Goal: Information Seeking & Learning: Find specific fact

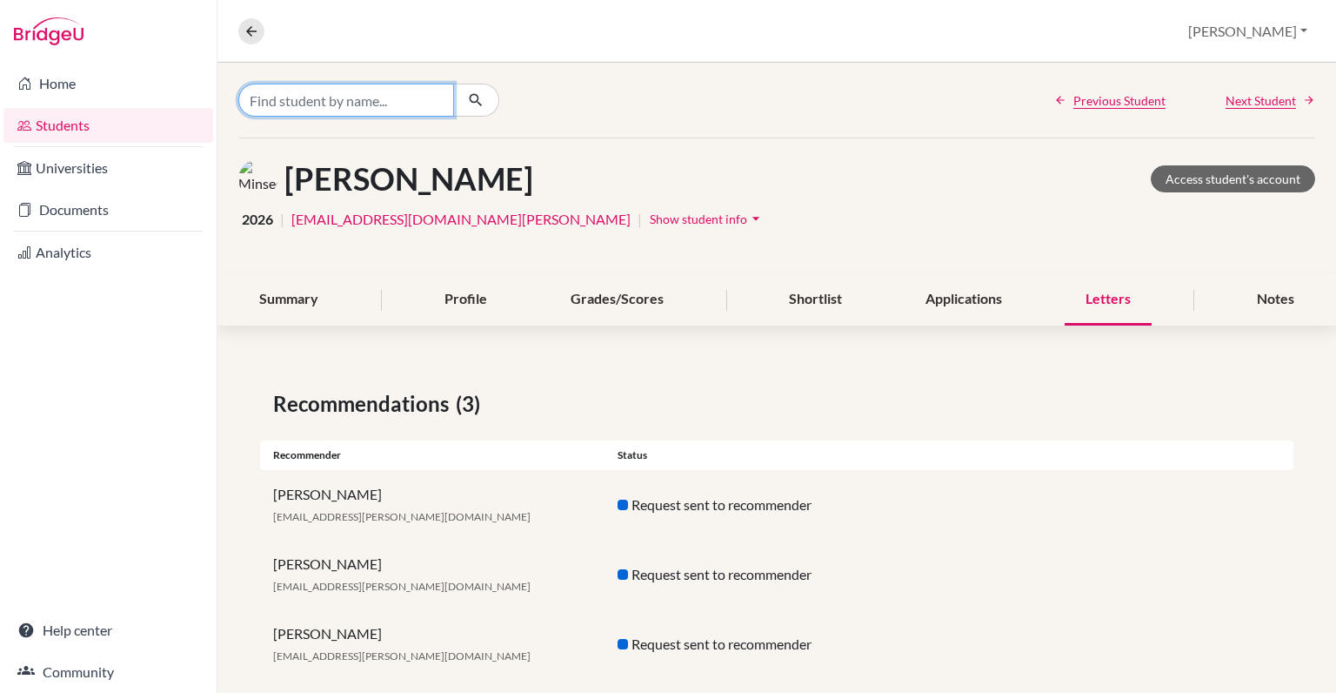
click at [358, 103] on input "Find student by name..." at bounding box center [346, 100] width 216 height 33
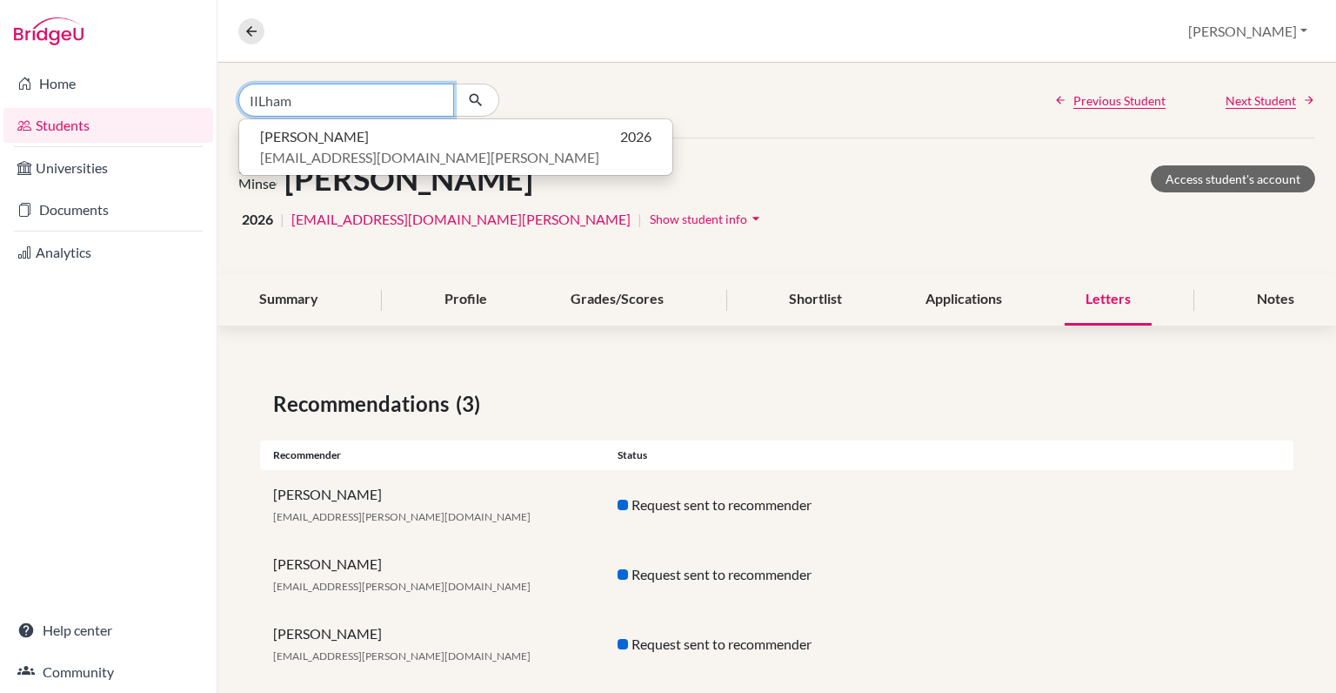
type input "IILham"
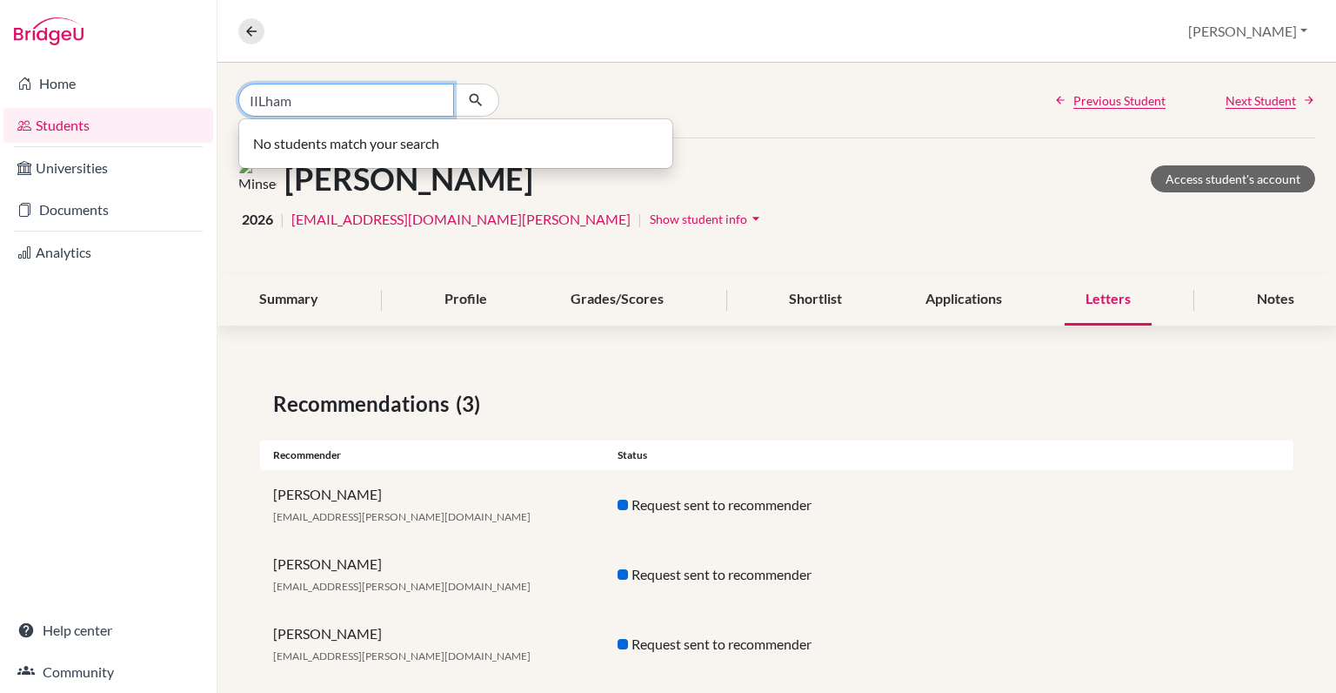
drag, startPoint x: 317, startPoint y: 99, endPoint x: 251, endPoint y: 101, distance: 66.1
click at [251, 101] on input "IILham" at bounding box center [346, 100] width 216 height 33
click at [96, 130] on link "Students" at bounding box center [108, 125] width 210 height 35
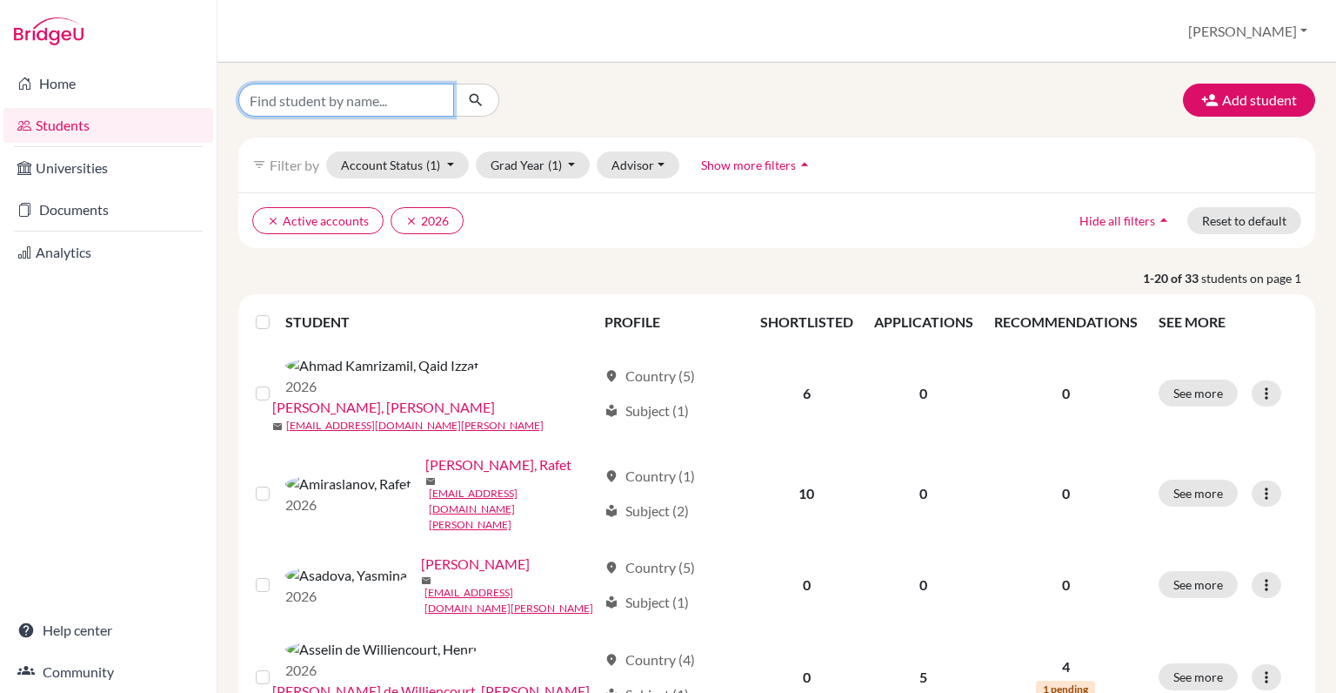
click at [375, 110] on input "Find student by name..." at bounding box center [346, 100] width 216 height 33
type input "Ilham Muradov"
click at [489, 102] on button "submit" at bounding box center [476, 100] width 46 height 33
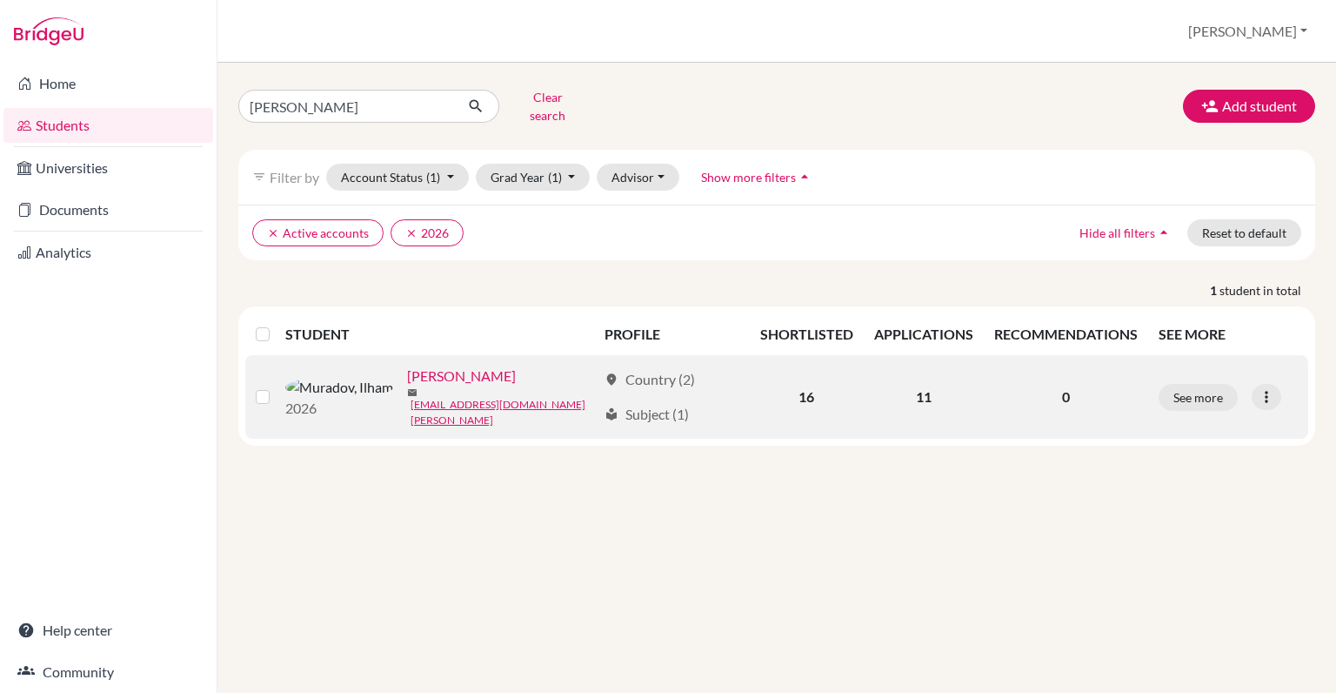
click at [409, 375] on link "[PERSON_NAME]" at bounding box center [461, 375] width 109 height 21
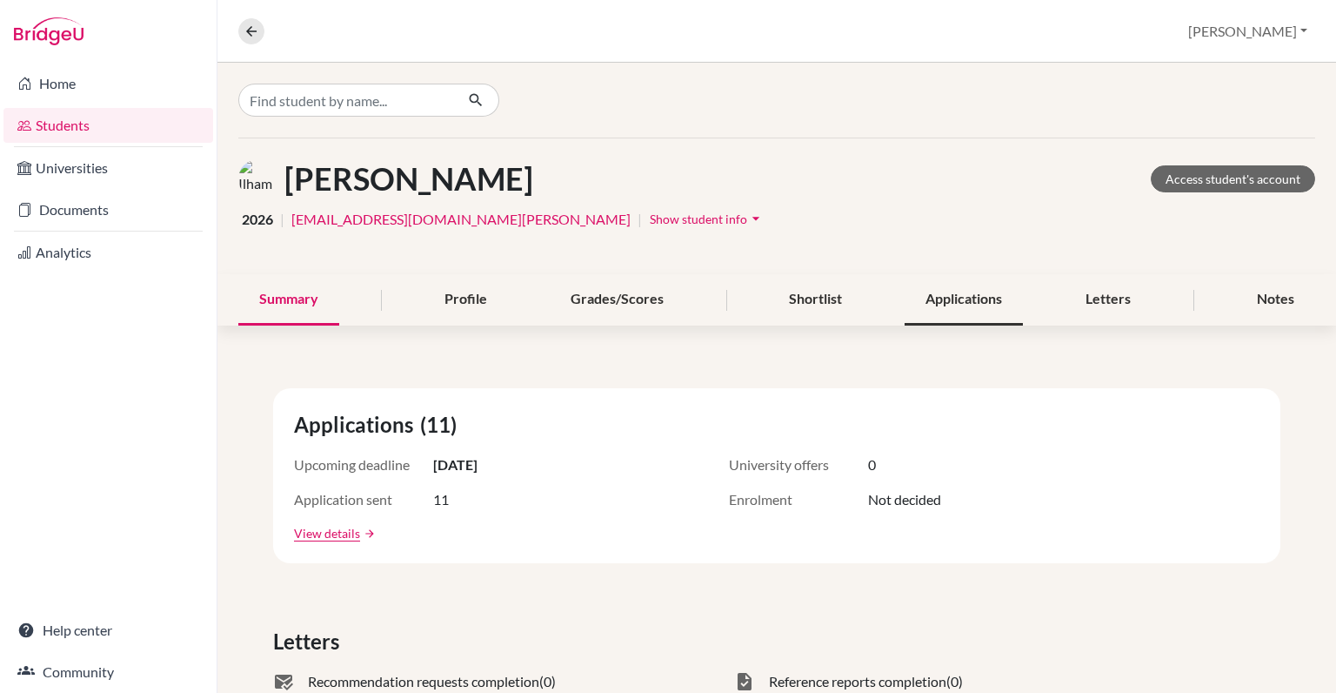
click at [951, 303] on div "Applications" at bounding box center [964, 299] width 118 height 51
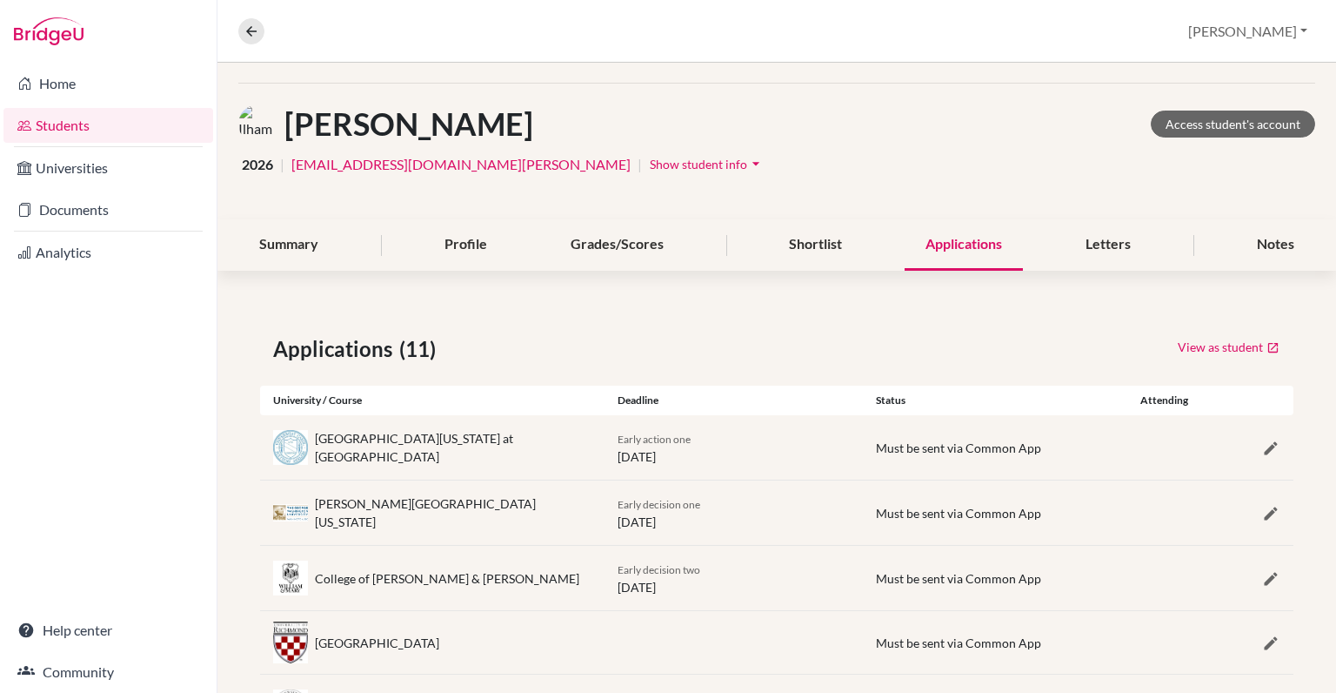
scroll to position [56, 0]
click at [1094, 249] on div "Letters" at bounding box center [1108, 243] width 87 height 51
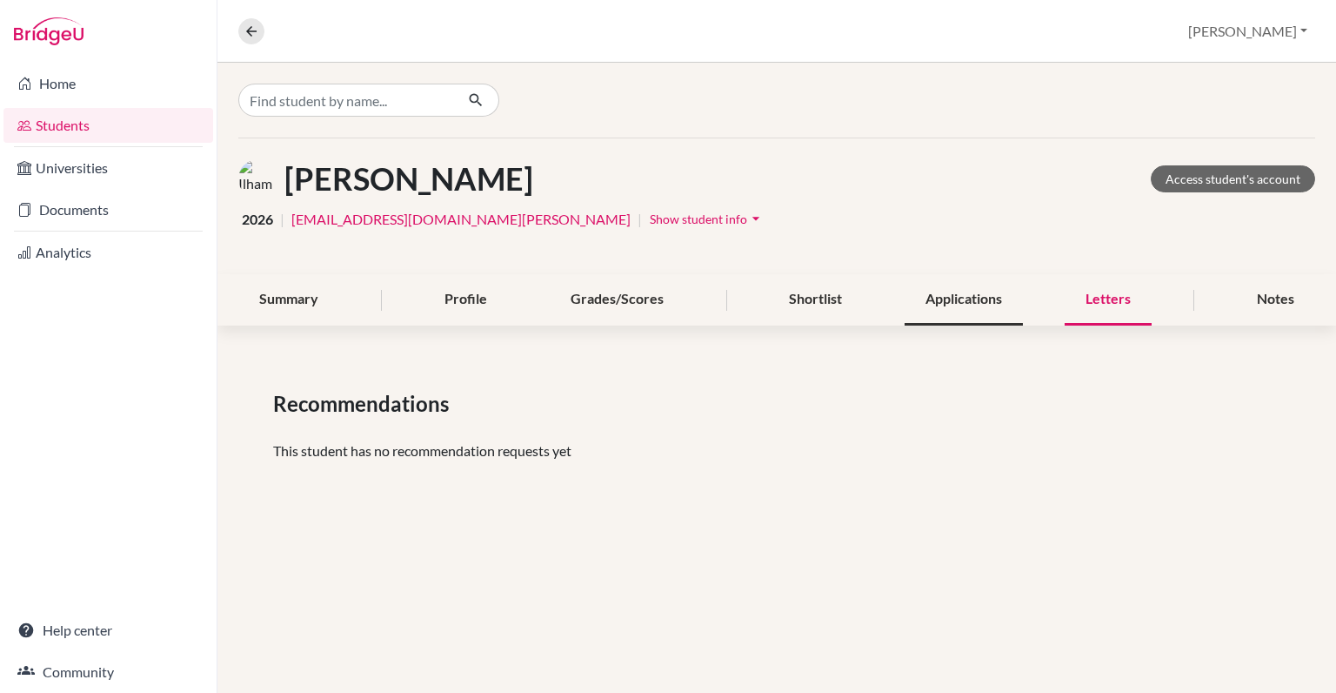
click at [936, 318] on div "Applications" at bounding box center [964, 299] width 118 height 51
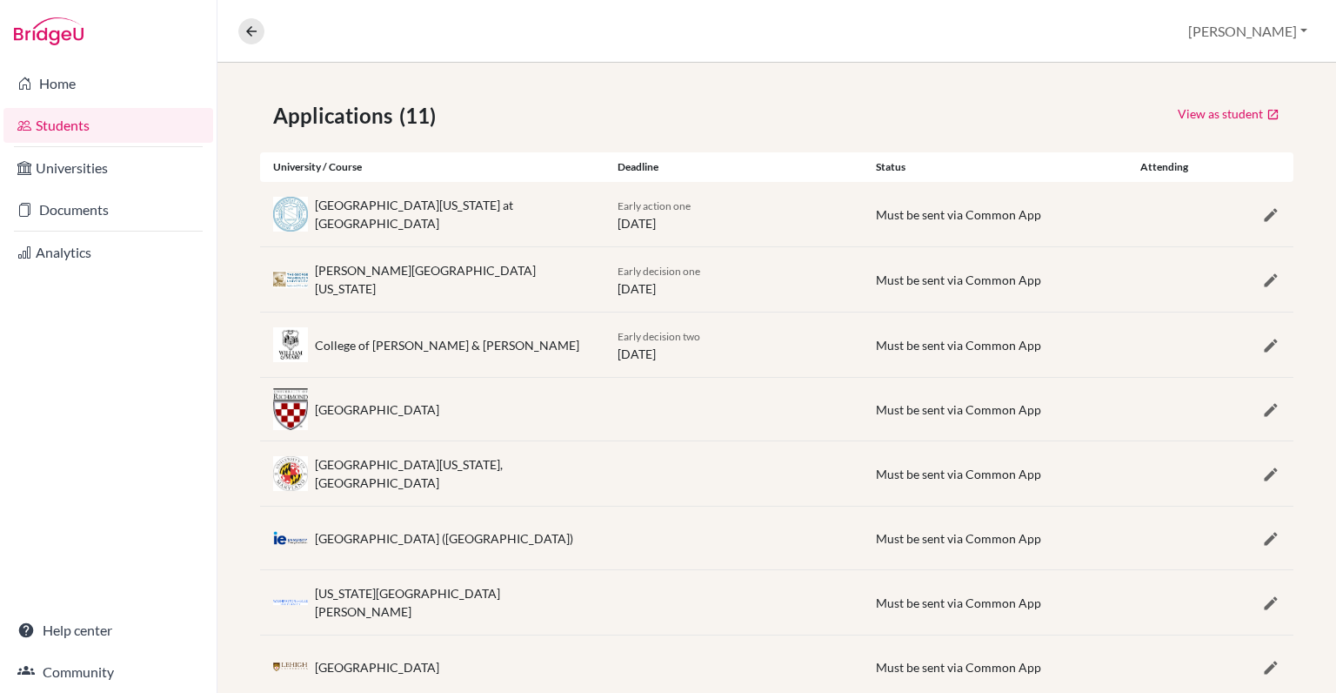
scroll to position [279, 0]
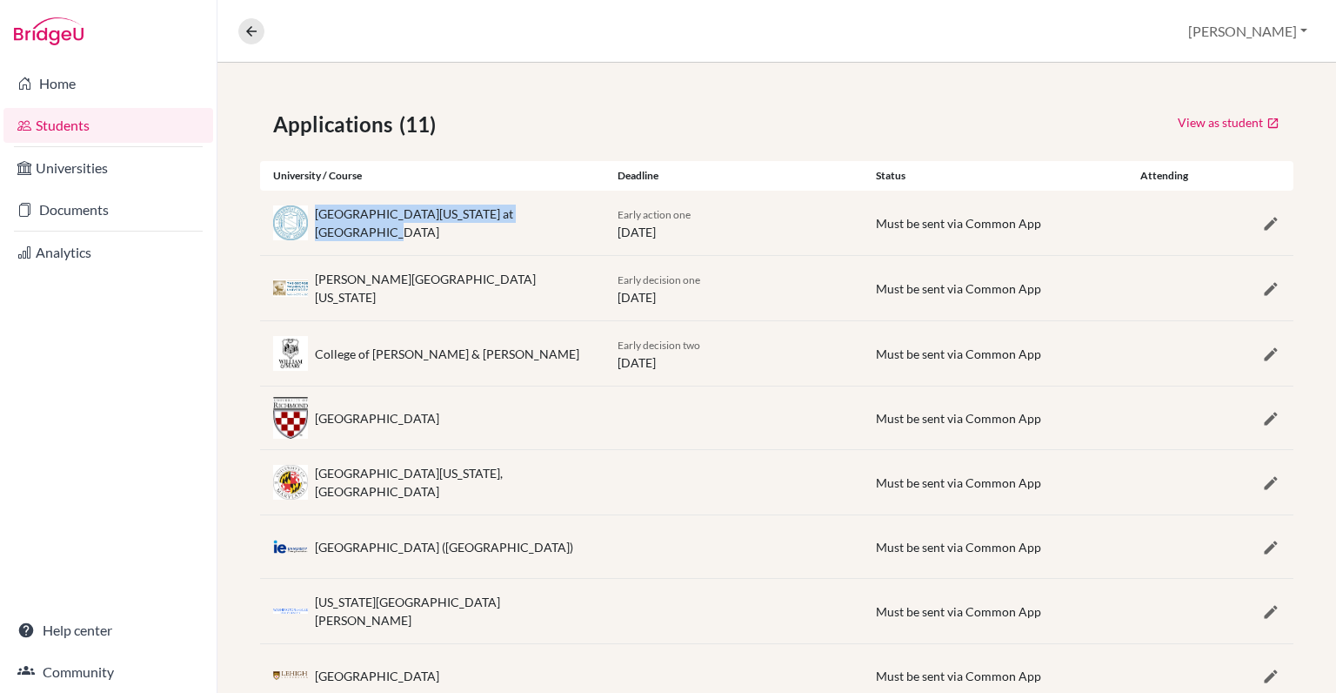
drag, startPoint x: 556, startPoint y: 212, endPoint x: 549, endPoint y: 218, distance: 9.2
click at [548, 219] on div "University of North Carolina at Chapel Hill" at bounding box center [432, 222] width 345 height 37
copy div "University of North Carolina at Chapel Hill"
click at [63, 124] on link "Students" at bounding box center [108, 125] width 210 height 35
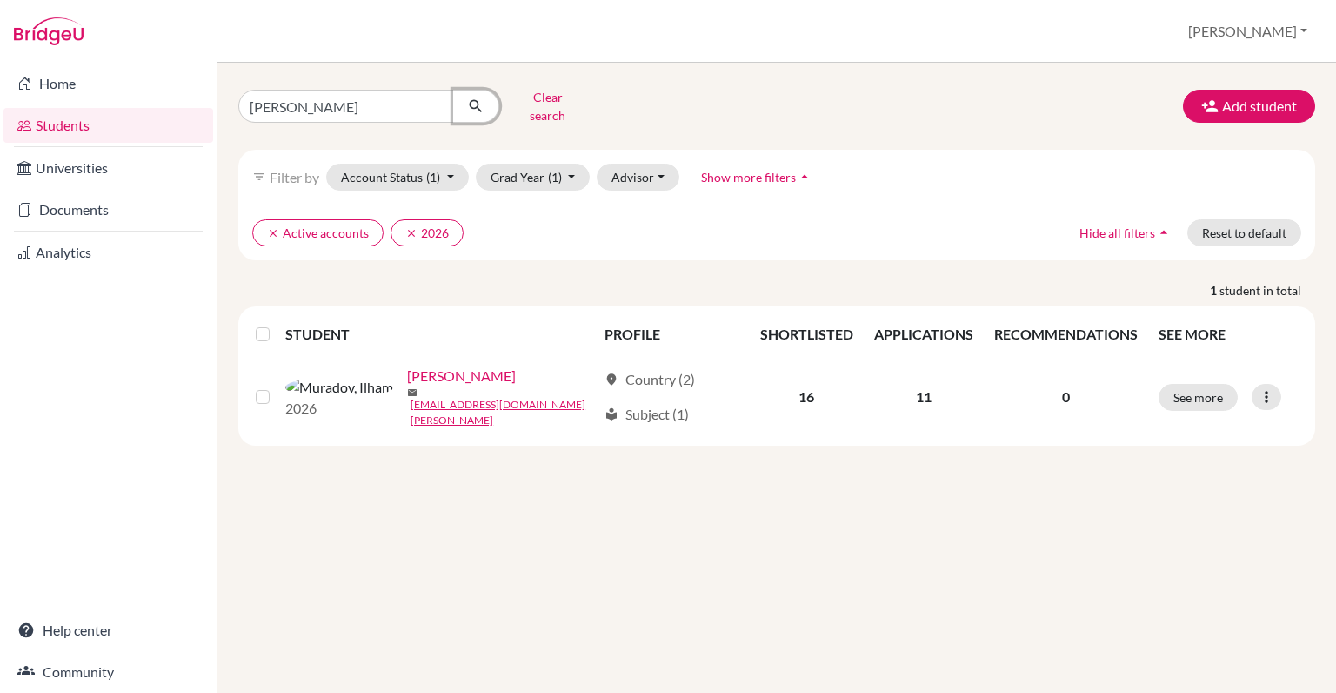
click at [472, 98] on icon "submit" at bounding box center [475, 105] width 17 height 17
click at [532, 106] on button "Clear search" at bounding box center [547, 106] width 97 height 45
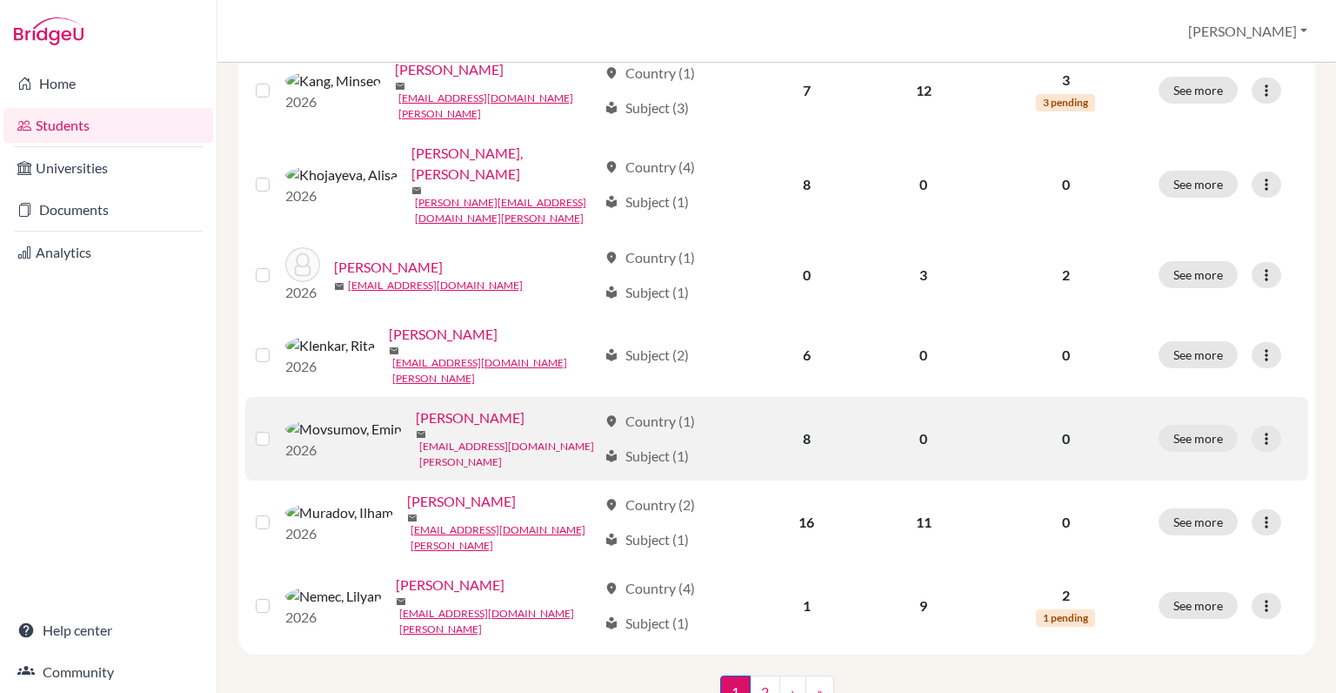
scroll to position [1293, 0]
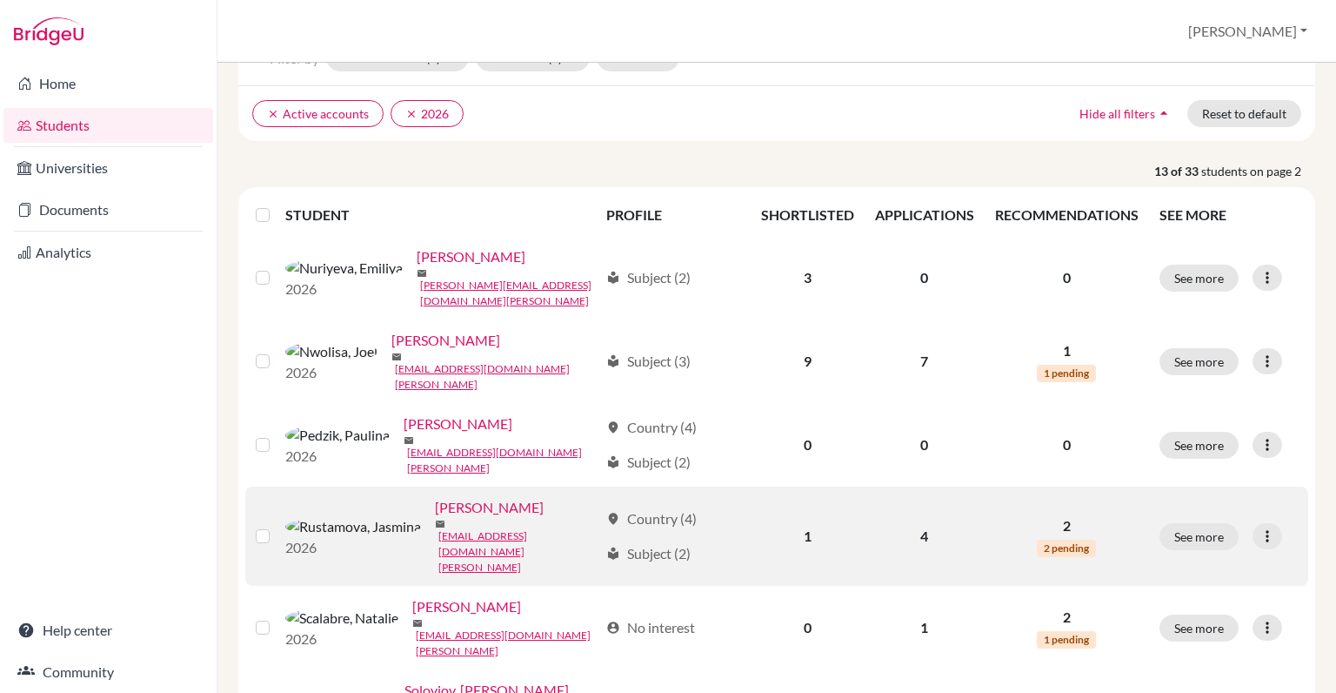
scroll to position [108, 0]
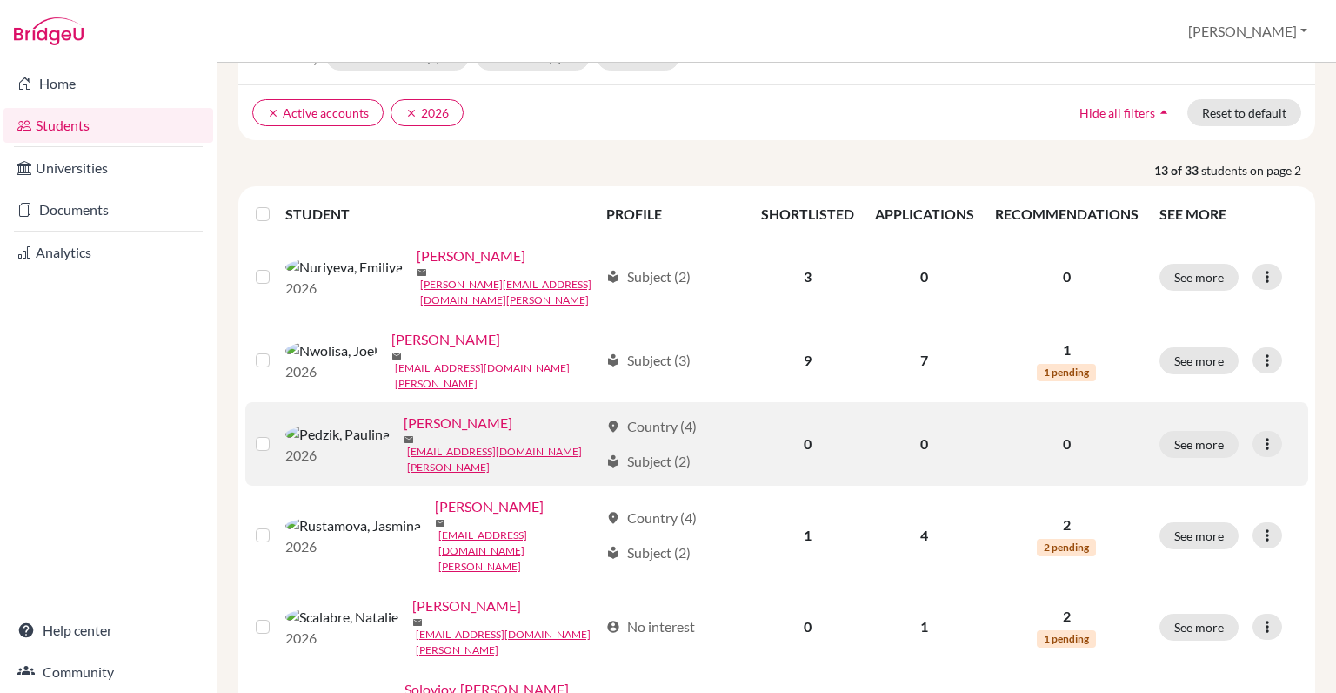
click at [405, 419] on link "[PERSON_NAME]" at bounding box center [458, 422] width 109 height 21
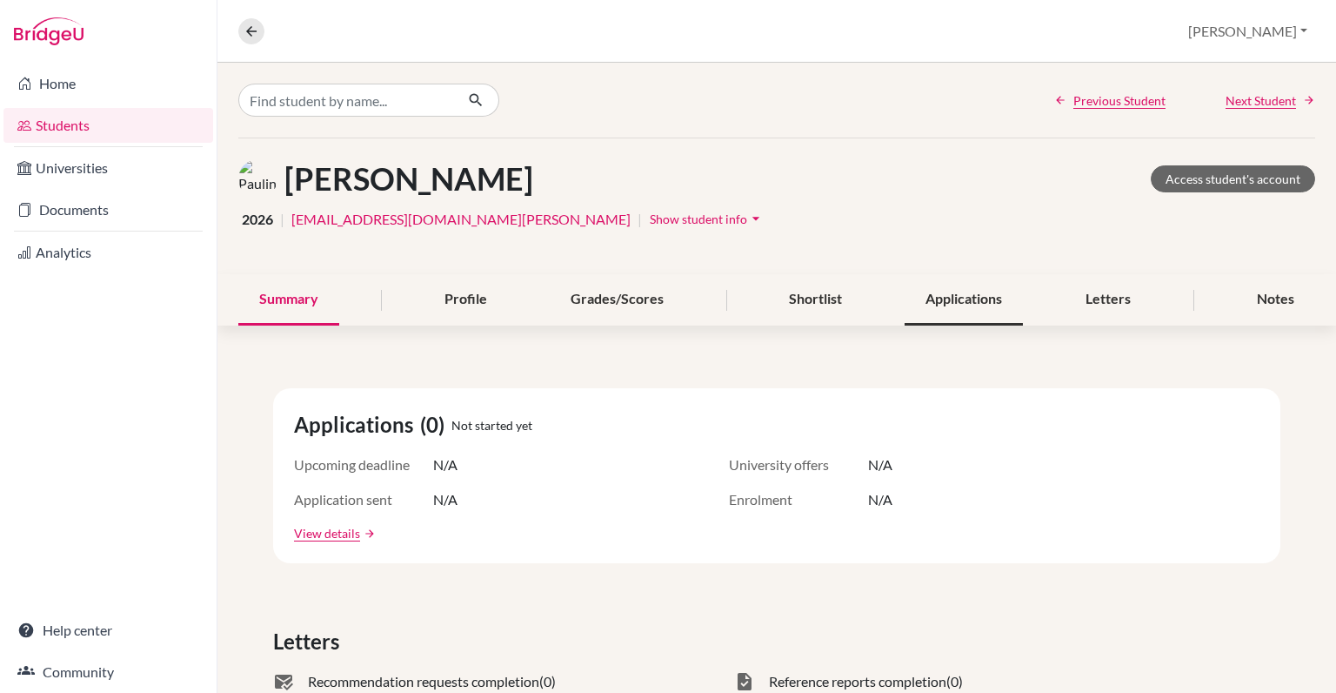
click at [931, 303] on div "Applications" at bounding box center [964, 299] width 118 height 51
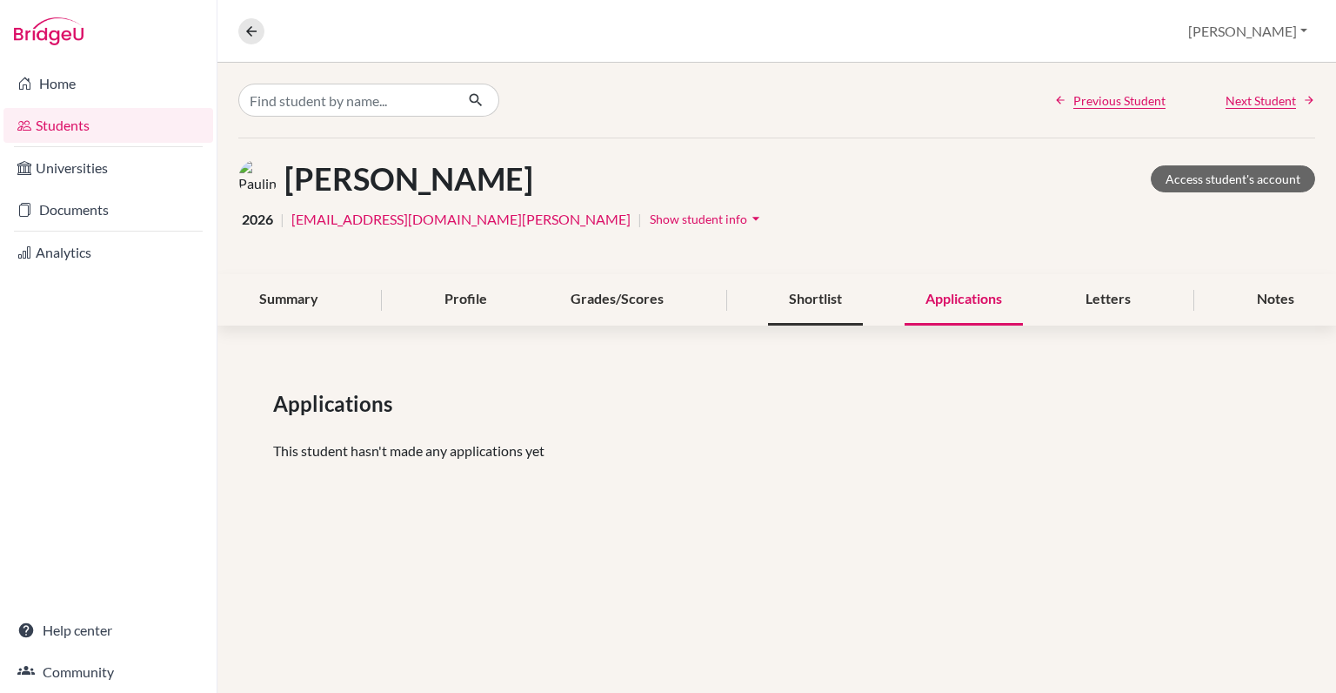
click at [844, 300] on div "Shortlist" at bounding box center [815, 299] width 95 height 51
click at [1039, 309] on div "Summary Profile Grades/Scores Shortlist Applications Letters Notes" at bounding box center [776, 299] width 1077 height 51
click at [1076, 305] on div "Letters" at bounding box center [1108, 299] width 87 height 51
click at [791, 302] on div "Shortlist" at bounding box center [815, 299] width 95 height 51
click at [445, 218] on div "2026 | [EMAIL_ADDRESS][DOMAIN_NAME][PERSON_NAME] | Show student info arrow_drop…" at bounding box center [776, 218] width 1077 height 27
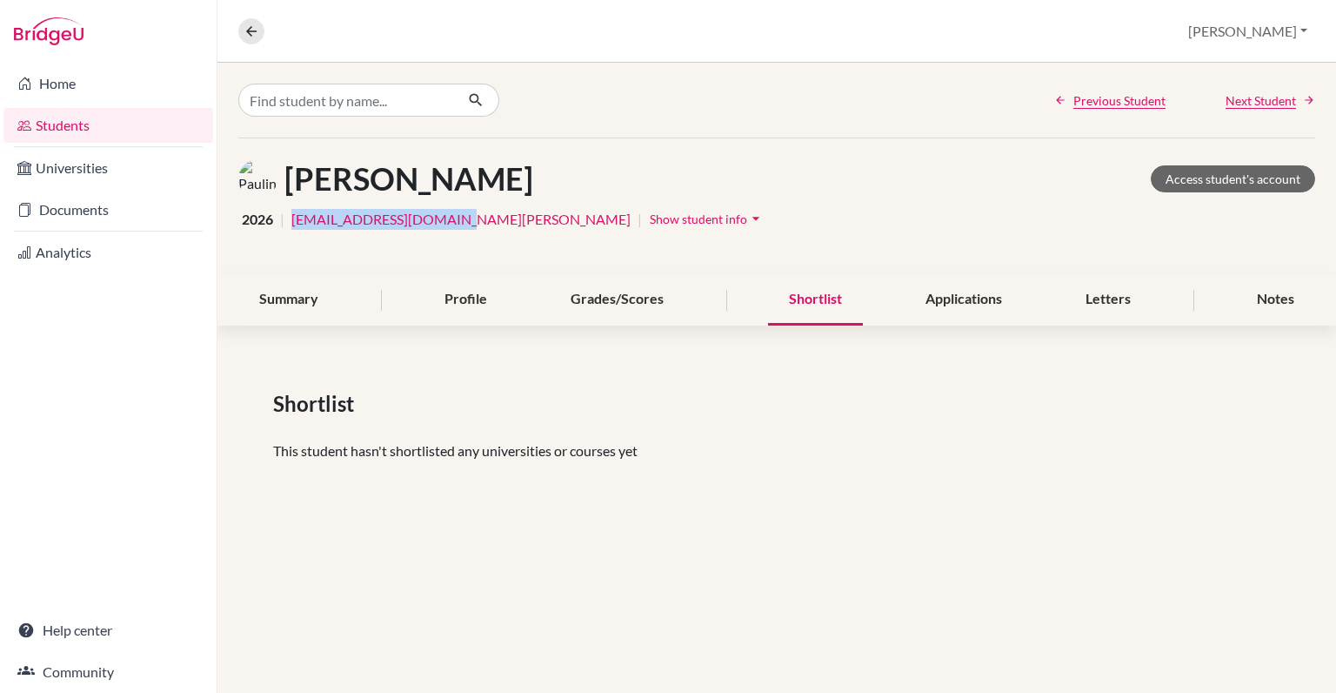
drag, startPoint x: 442, startPoint y: 219, endPoint x: 291, endPoint y: 219, distance: 150.5
click at [291, 219] on div "2026 | [EMAIL_ADDRESS][DOMAIN_NAME][PERSON_NAME] | Show student info arrow_drop…" at bounding box center [776, 218] width 1077 height 27
copy link "[EMAIL_ADDRESS][DOMAIN_NAME][PERSON_NAME]"
drag, startPoint x: 499, startPoint y: 178, endPoint x: 404, endPoint y: 167, distance: 96.4
click at [400, 173] on div "[PERSON_NAME] Access student's account" at bounding box center [776, 178] width 1077 height 39
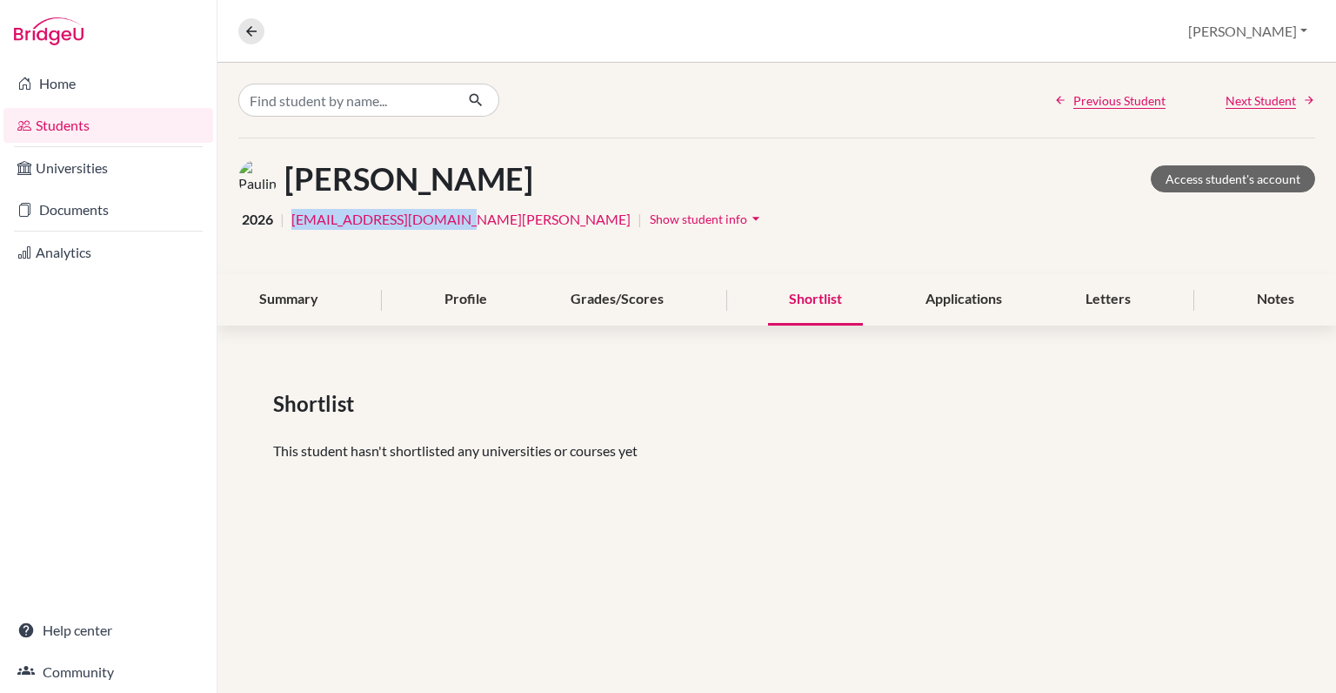
copy h1 "[PERSON_NAME]"
click at [77, 131] on link "Students" at bounding box center [108, 125] width 210 height 35
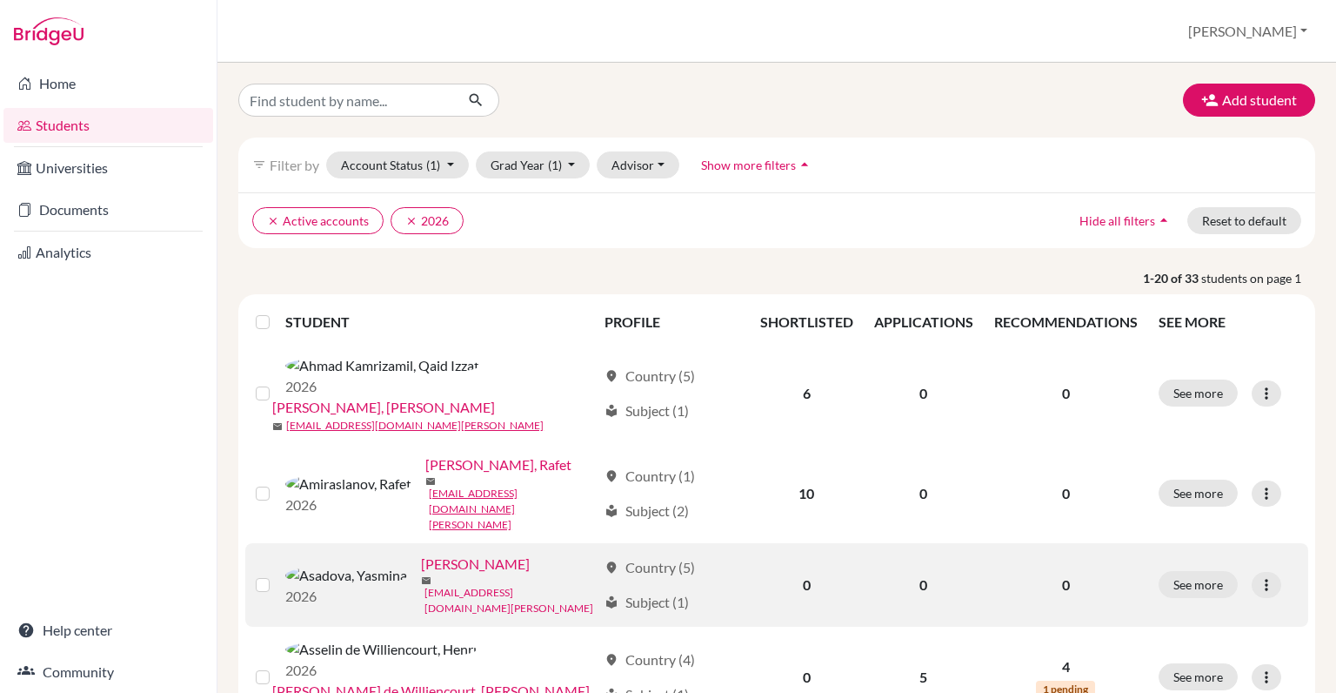
click at [442, 585] on link "[EMAIL_ADDRESS][DOMAIN_NAME][PERSON_NAME]" at bounding box center [511, 600] width 172 height 31
click at [421, 553] on link "[PERSON_NAME]" at bounding box center [475, 563] width 109 height 21
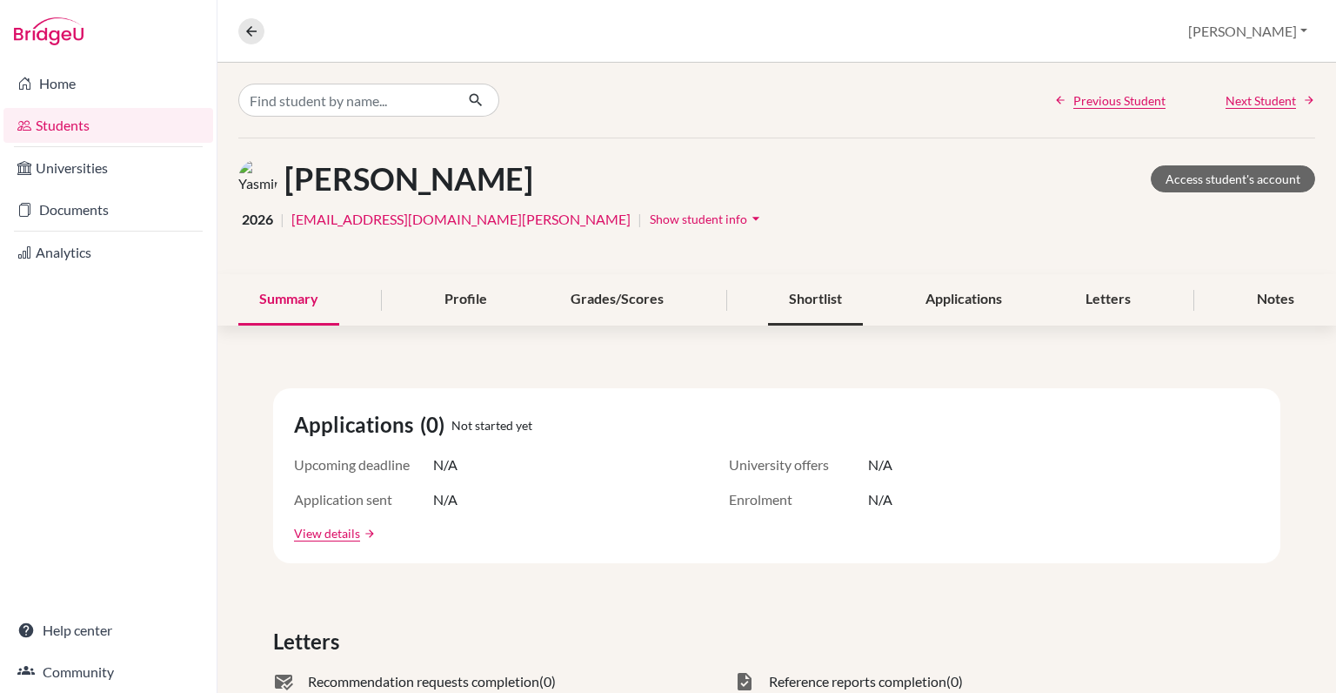
click at [820, 313] on div "Shortlist" at bounding box center [815, 299] width 95 height 51
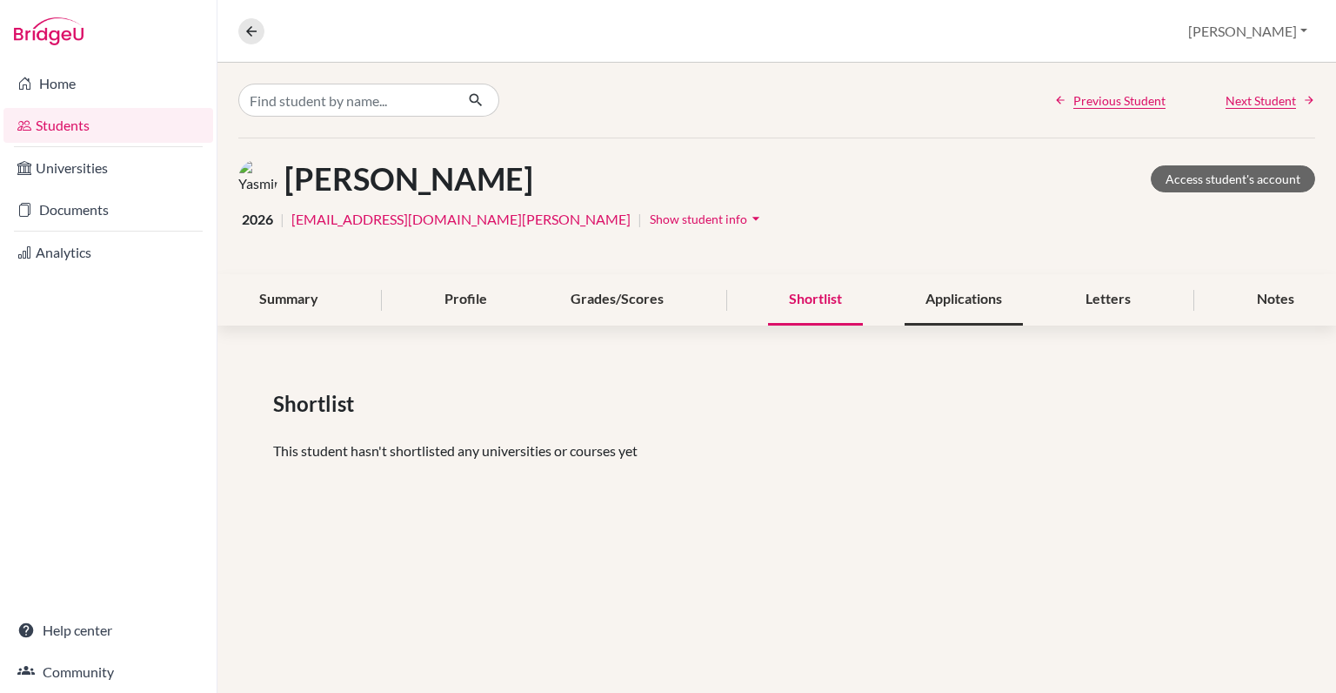
click at [909, 303] on div "Applications" at bounding box center [964, 299] width 118 height 51
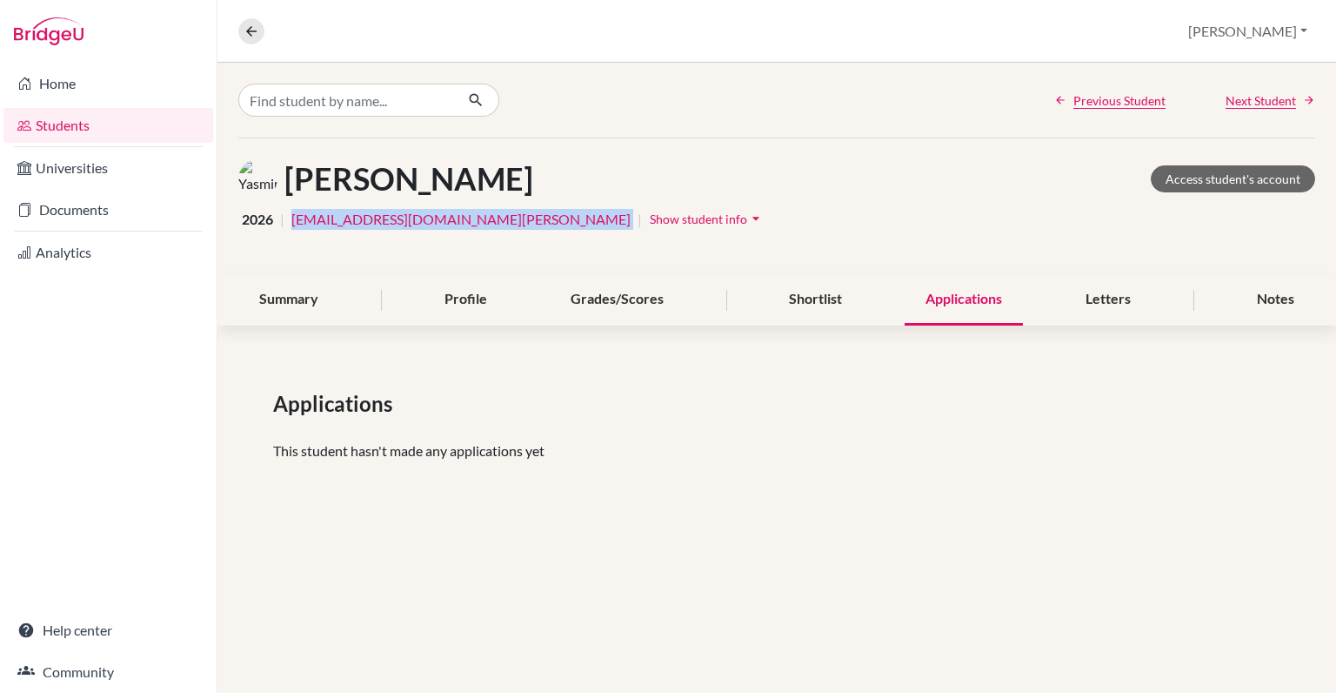
drag, startPoint x: 453, startPoint y: 219, endPoint x: 288, endPoint y: 223, distance: 165.3
click at [288, 223] on div "2026 | yasadova@student.tisa.az | Show student info arrow_drop_down" at bounding box center [776, 218] width 1077 height 27
copy div "[EMAIL_ADDRESS][DOMAIN_NAME][PERSON_NAME]"
